Goal: Information Seeking & Learning: Learn about a topic

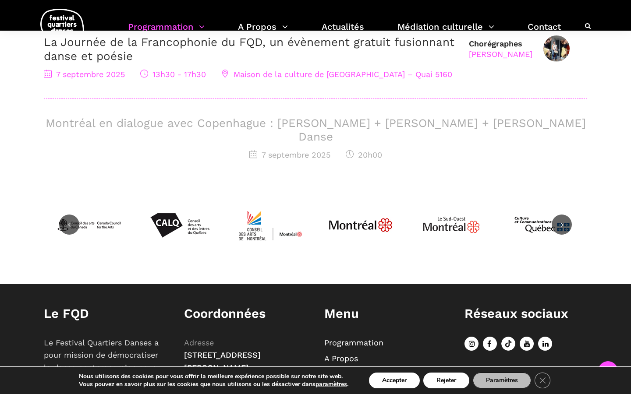
click at [268, 51] on h3 "La Journée de la Francophonie du FQD, un évènement gratuit fusionnant danse et …" at bounding box center [252, 48] width 416 height 27
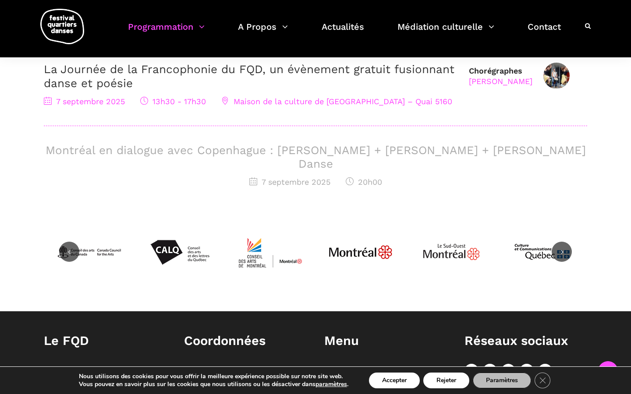
scroll to position [296, 0]
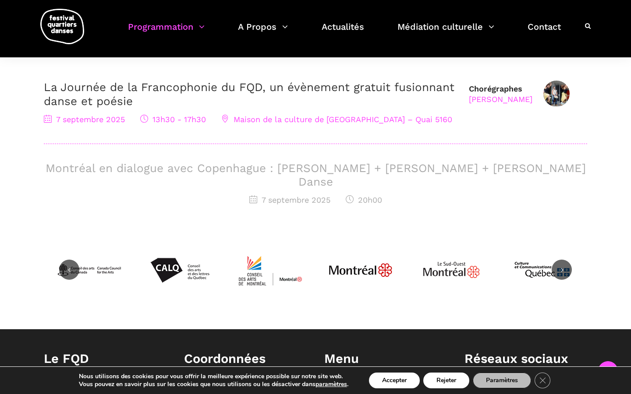
click at [266, 98] on h3 "La Journée de la Francophonie du FQD, un évènement gratuit fusionnant danse et …" at bounding box center [252, 94] width 416 height 27
click at [268, 88] on link "La Journée de la Francophonie du FQD, un évènement gratuit fusionnant danse et …" at bounding box center [249, 94] width 410 height 27
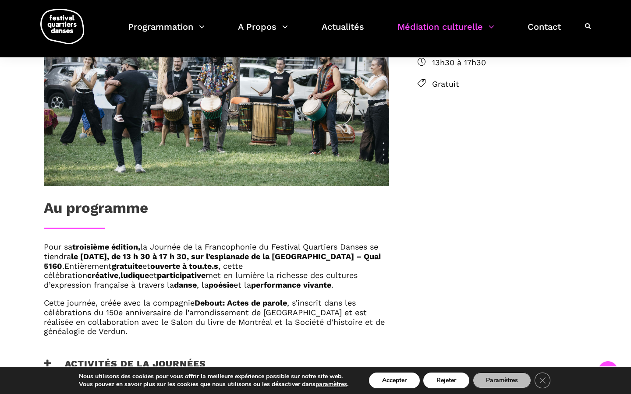
scroll to position [547, 0]
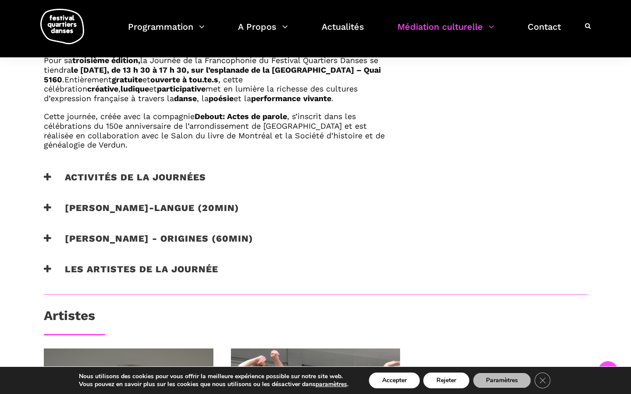
click at [50, 179] on h3 "Activités de la journées" at bounding box center [125, 183] width 162 height 22
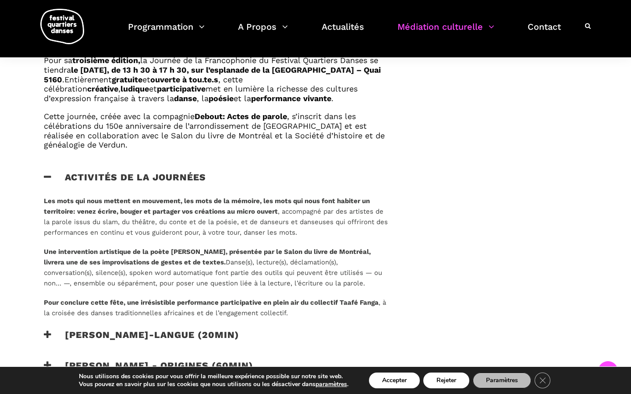
click at [54, 333] on h3 "[PERSON_NAME]-langue (20min)" at bounding box center [141, 340] width 195 height 22
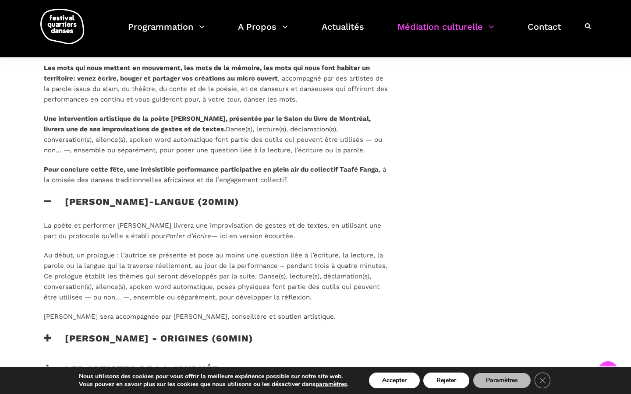
scroll to position [723, 0]
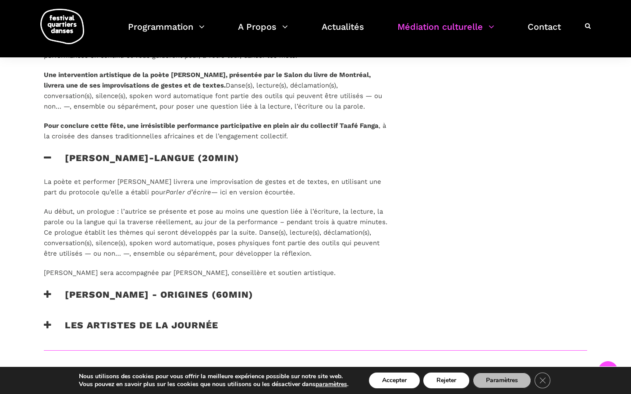
click at [52, 303] on h3 "[PERSON_NAME] - origines (60min)" at bounding box center [148, 300] width 209 height 22
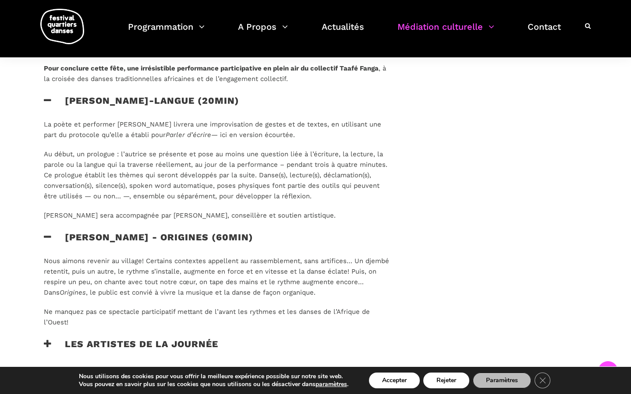
scroll to position [854, 0]
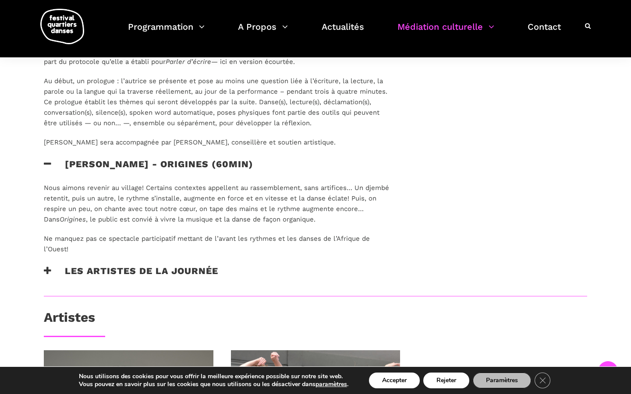
click at [46, 280] on h3 "Les artistes de la journée" at bounding box center [131, 276] width 174 height 22
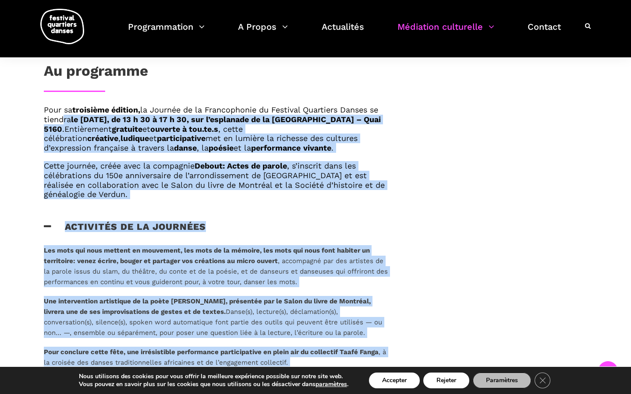
scroll to position [497, 0]
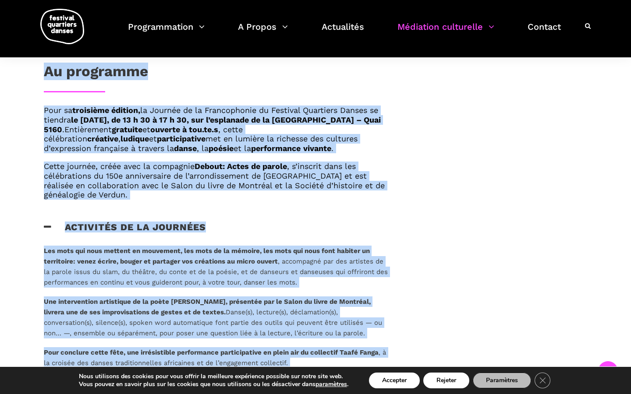
drag, startPoint x: 335, startPoint y: 322, endPoint x: 35, endPoint y: 70, distance: 392.5
click at [35, 70] on div "Au programme Pour sa troisième édition, la Journée de la Francophonie du Festiv…" at bounding box center [315, 385] width 578 height 1131
copy div "Lo ipsumdolo Sita co adipiscin elitsed, do Eiusmod te in Utlaboreetdo ma Aliqua…"
